Goal: Task Accomplishment & Management: Manage account settings

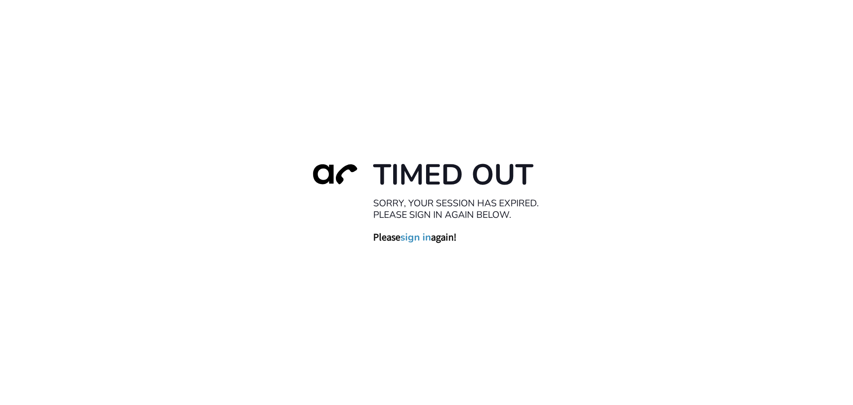
click at [411, 237] on link "sign in" at bounding box center [415, 237] width 31 height 12
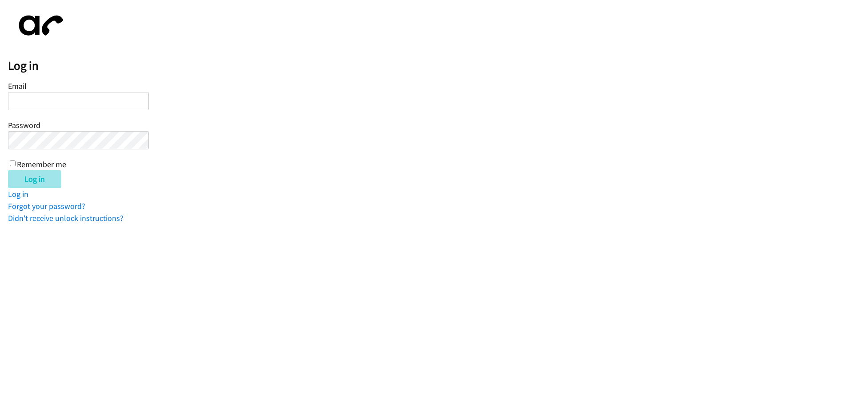
type input "iashadele@lendingpoint.com"
click at [24, 172] on input "Log in" at bounding box center [34, 179] width 53 height 18
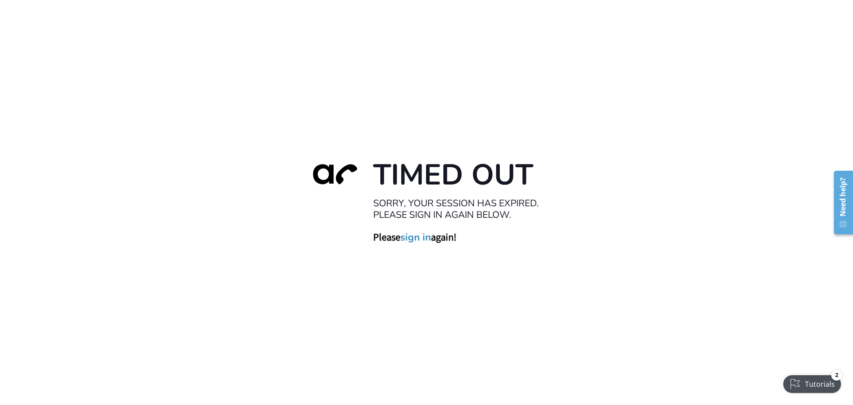
click at [411, 239] on link "sign in" at bounding box center [415, 237] width 31 height 12
